Goal: Find specific page/section: Find specific page/section

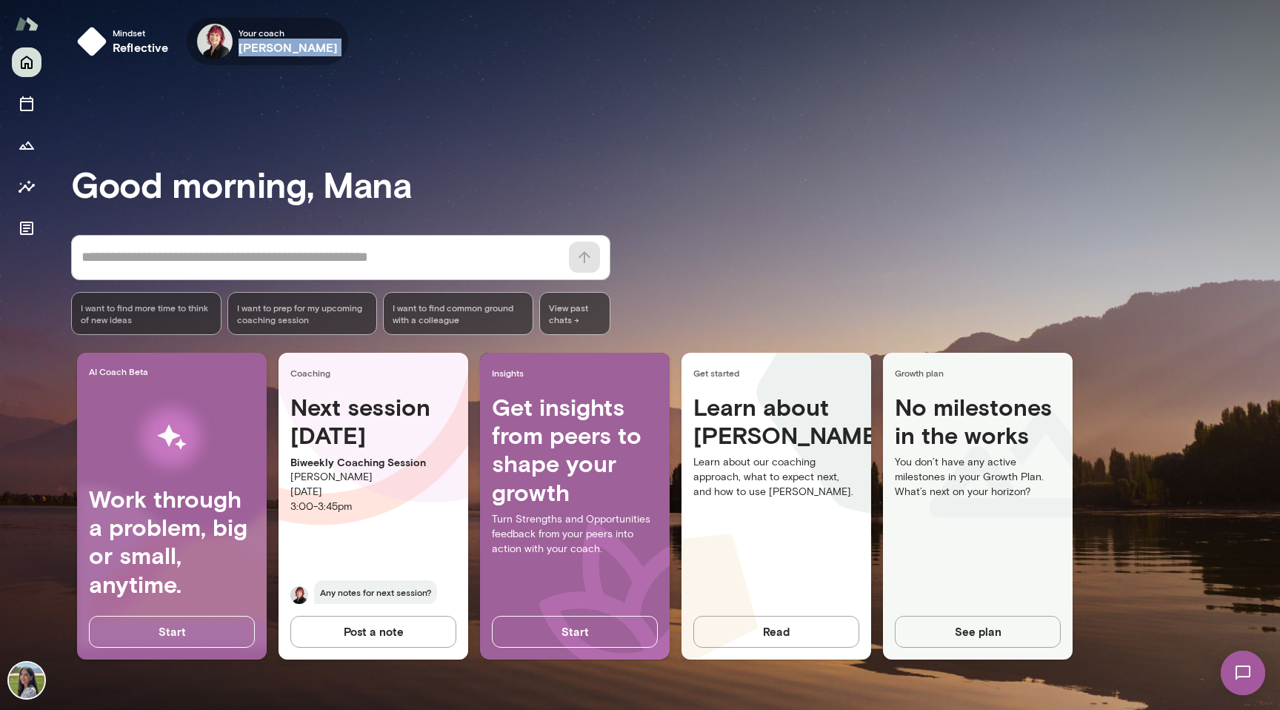
drag, startPoint x: 238, startPoint y: 49, endPoint x: 371, endPoint y: 58, distance: 133.7
click at [349, 58] on div "Your coach [PERSON_NAME]" at bounding box center [268, 41] width 162 height 47
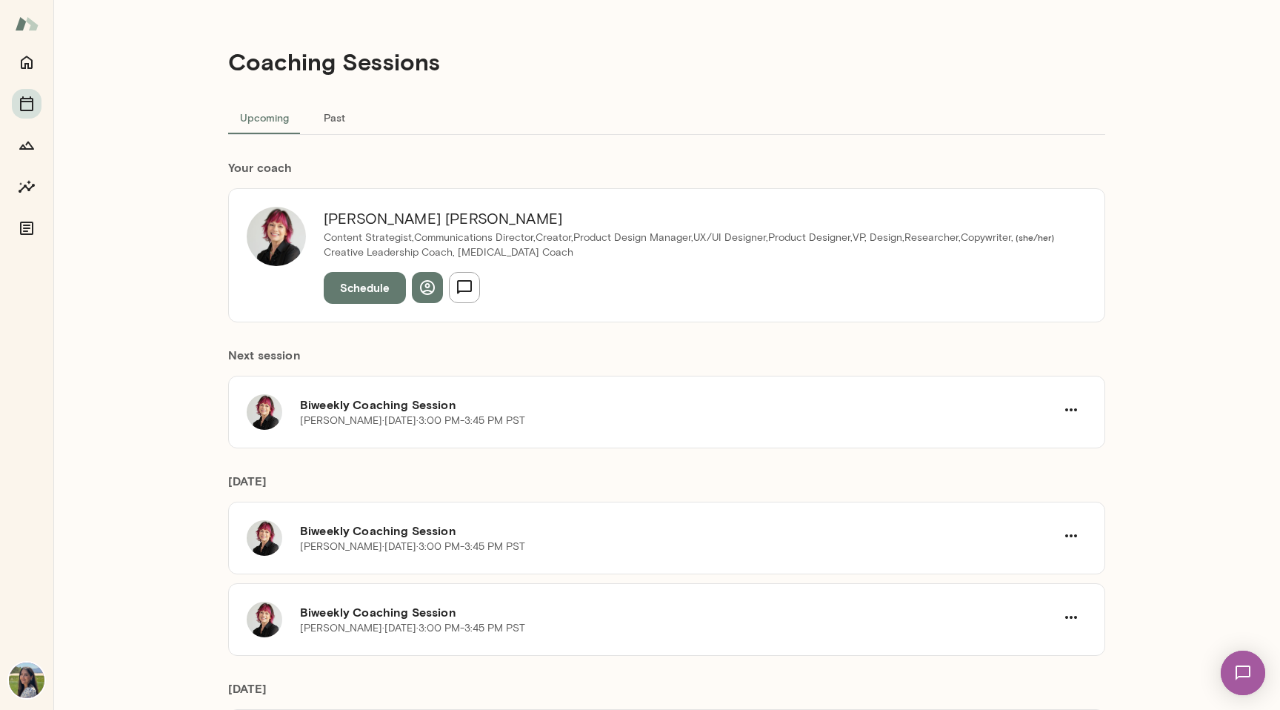
drag, startPoint x: 319, startPoint y: 218, endPoint x: 467, endPoint y: 217, distance: 148.2
click at [467, 217] on h6 "[PERSON_NAME]" at bounding box center [689, 219] width 731 height 24
drag, startPoint x: 465, startPoint y: 218, endPoint x: 353, endPoint y: 217, distance: 112.6
click at [353, 217] on h6 "[PERSON_NAME]" at bounding box center [689, 219] width 731 height 24
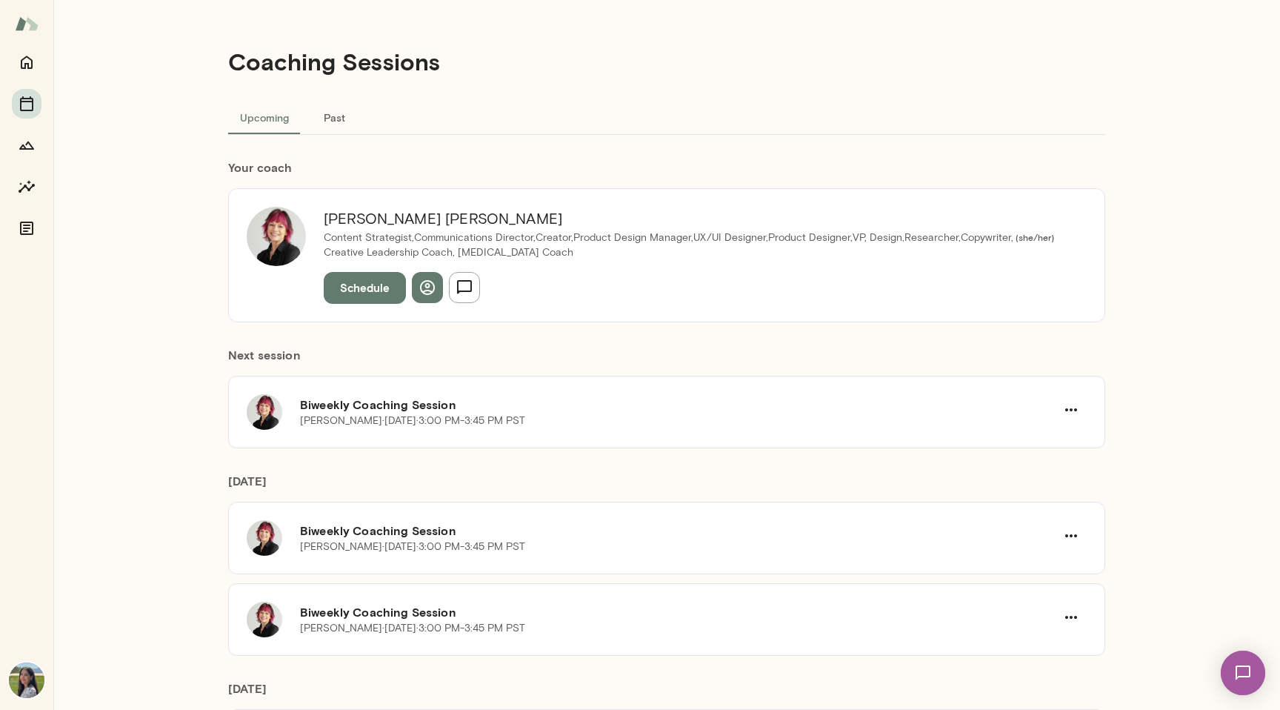
click at [353, 217] on h6 "[PERSON_NAME]" at bounding box center [689, 219] width 731 height 24
click at [28, 59] on icon "Home" at bounding box center [27, 62] width 12 height 13
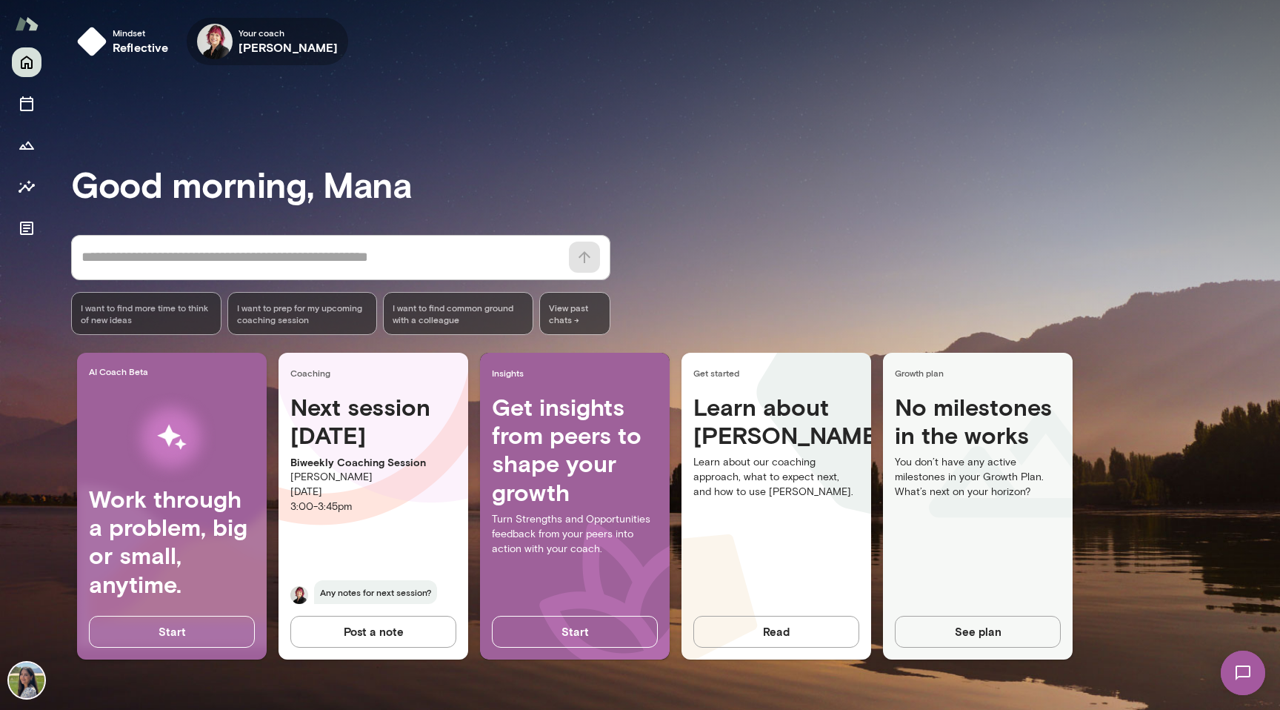
drag, startPoint x: 399, startPoint y: 59, endPoint x: 250, endPoint y: 64, distance: 149.7
click at [239, 56] on div "Mindset reflective Your coach [PERSON_NAME] Your coach [PERSON_NAME]" at bounding box center [675, 41] width 1209 height 47
drag, startPoint x: 372, startPoint y: 46, endPoint x: 256, endPoint y: 48, distance: 115.6
click at [256, 48] on div "Your coach [PERSON_NAME]" at bounding box center [268, 41] width 162 height 47
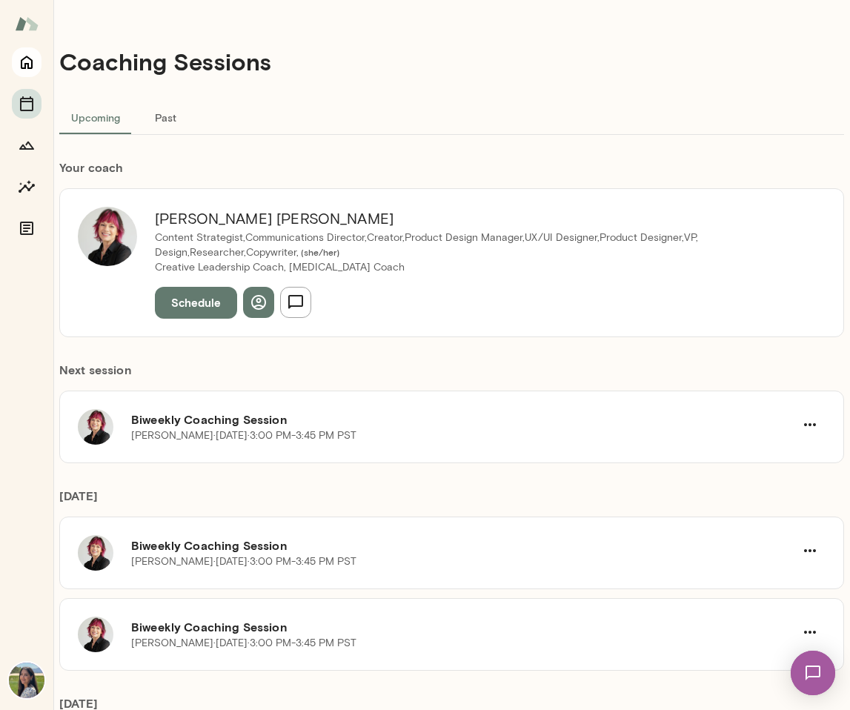
click at [23, 59] on icon "Home" at bounding box center [27, 62] width 12 height 13
